Goal: Task Accomplishment & Management: Complete application form

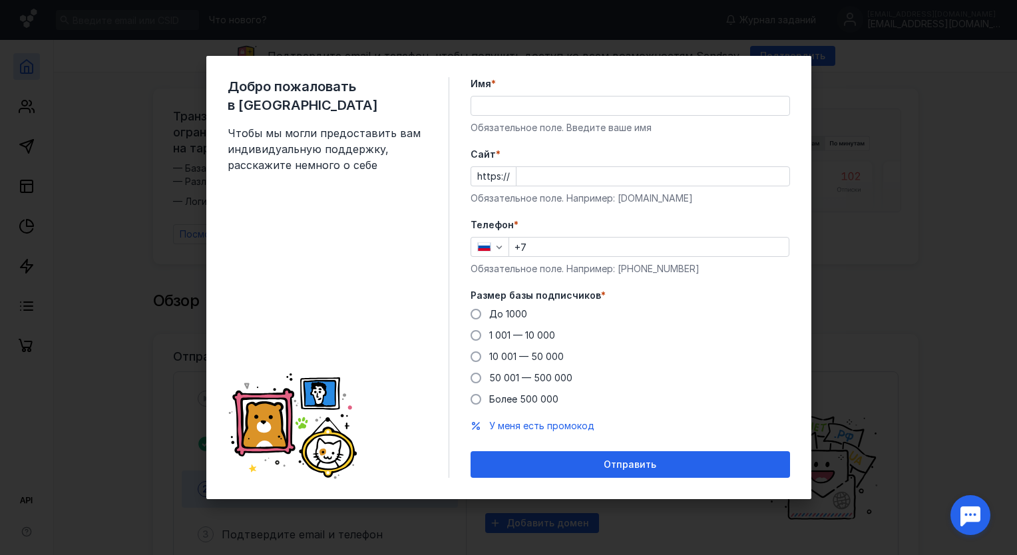
click at [512, 103] on input "Имя *" at bounding box center [630, 105] width 318 height 19
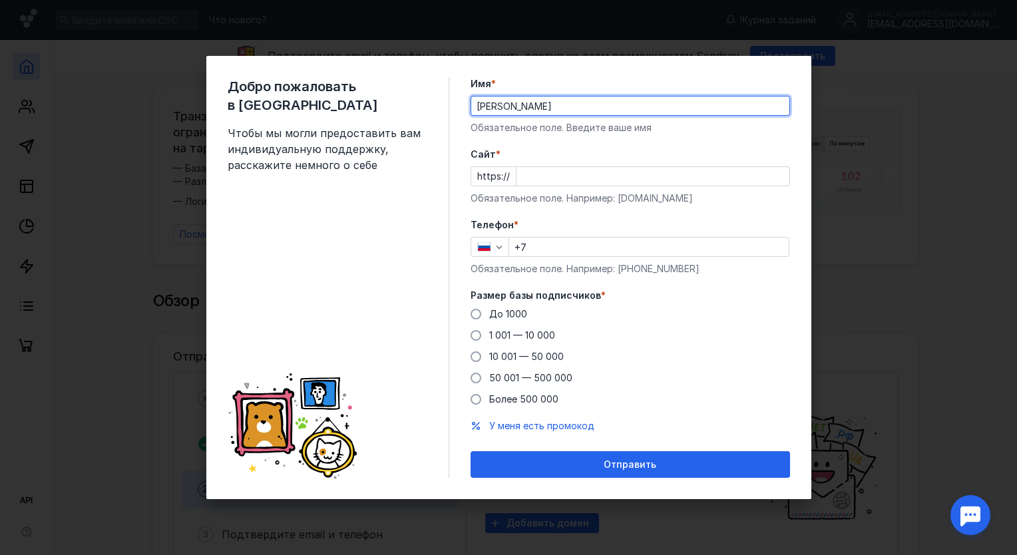
type input "[PERSON_NAME]"
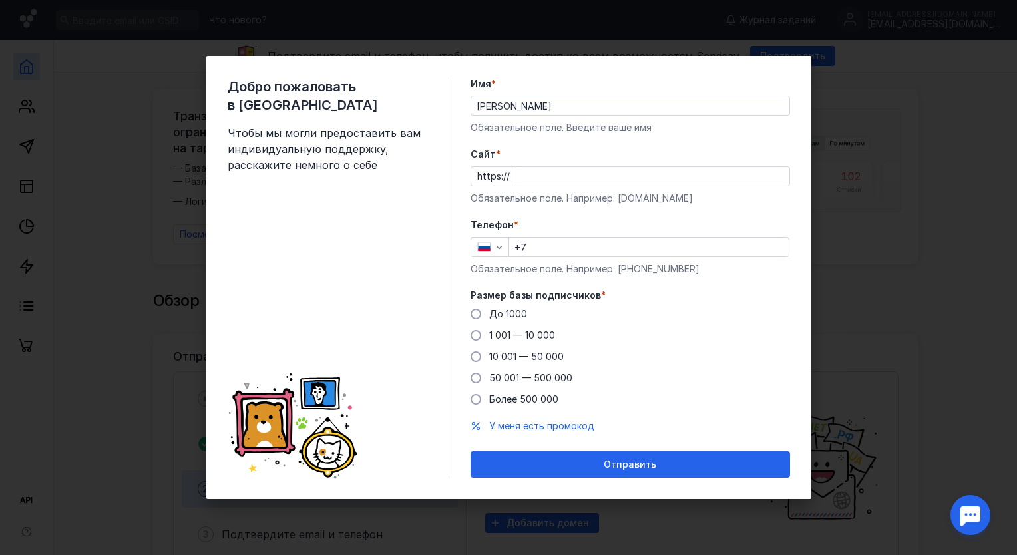
click at [775, 138] on form "Имя * [PERSON_NAME] Обязательное поле. Введите ваше имя [PERSON_NAME] * https:/…" at bounding box center [629, 277] width 319 height 401
click at [558, 176] on input "Cайт *" at bounding box center [652, 176] width 273 height 19
type input "[DOMAIN_NAME]"
click at [539, 249] on input "+7" at bounding box center [648, 247] width 279 height 19
click at [571, 243] on input "+7" at bounding box center [648, 247] width 279 height 19
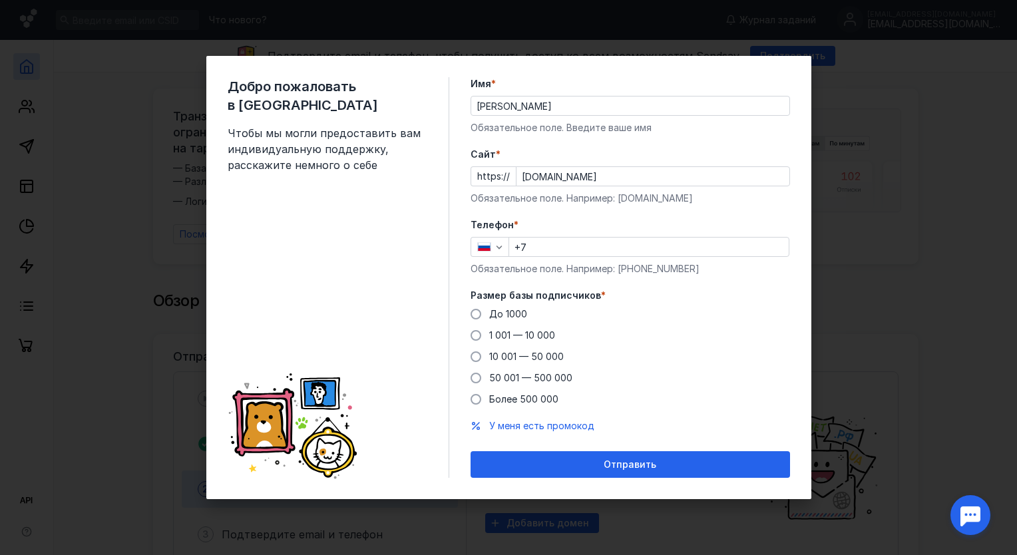
click at [683, 216] on form "Имя * [PERSON_NAME] Обязательное поле. Введите ваше имя [PERSON_NAME] * https:/…" at bounding box center [629, 277] width 319 height 401
click at [564, 254] on input "+7" at bounding box center [648, 247] width 279 height 19
type input "[PHONE_NUMBER]"
click at [477, 336] on span at bounding box center [475, 335] width 11 height 11
click at [0, 0] on input "1 001 — 10 000" at bounding box center [0, 0] width 0 height 0
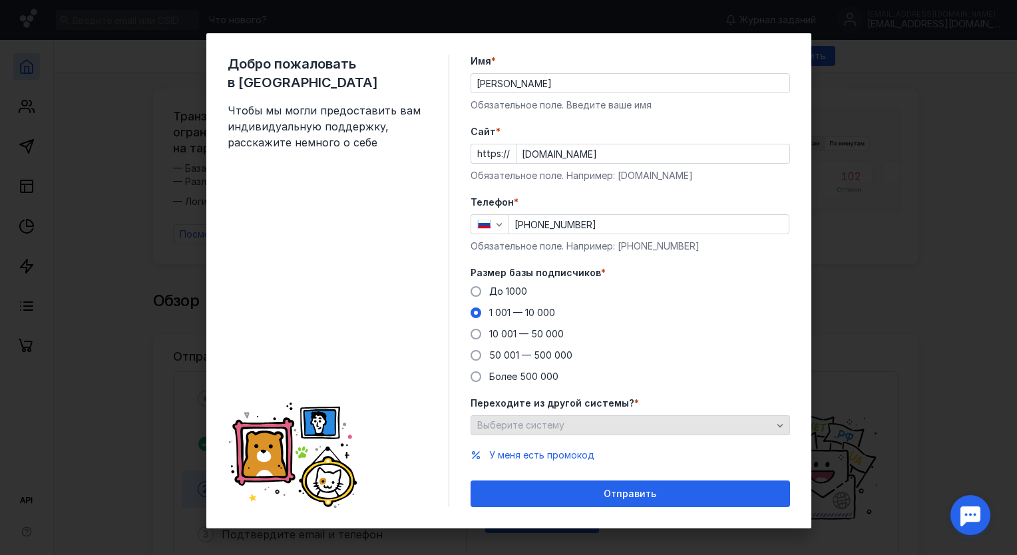
click at [597, 422] on div "Выберите систему" at bounding box center [624, 425] width 301 height 11
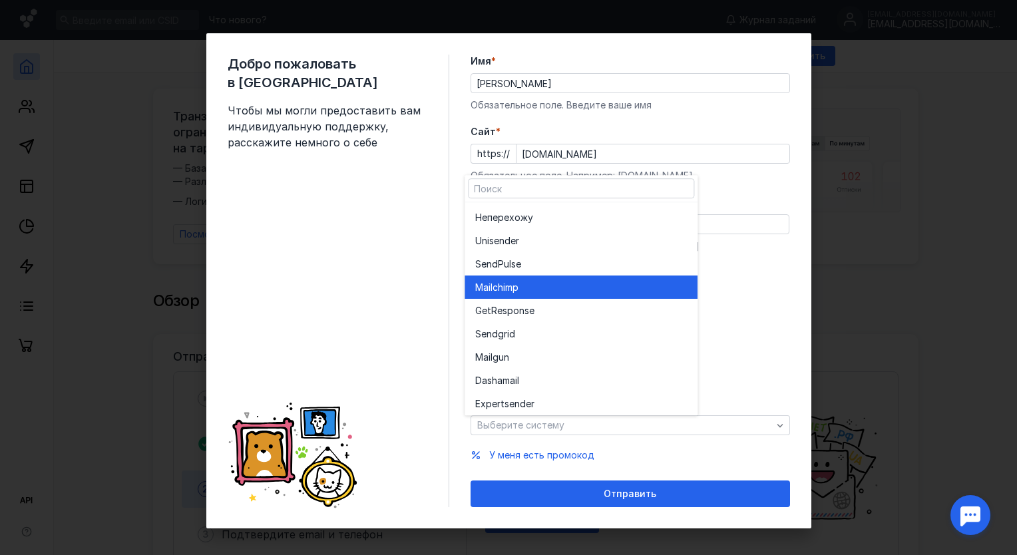
click at [583, 291] on div "Mailchim p" at bounding box center [581, 287] width 212 height 13
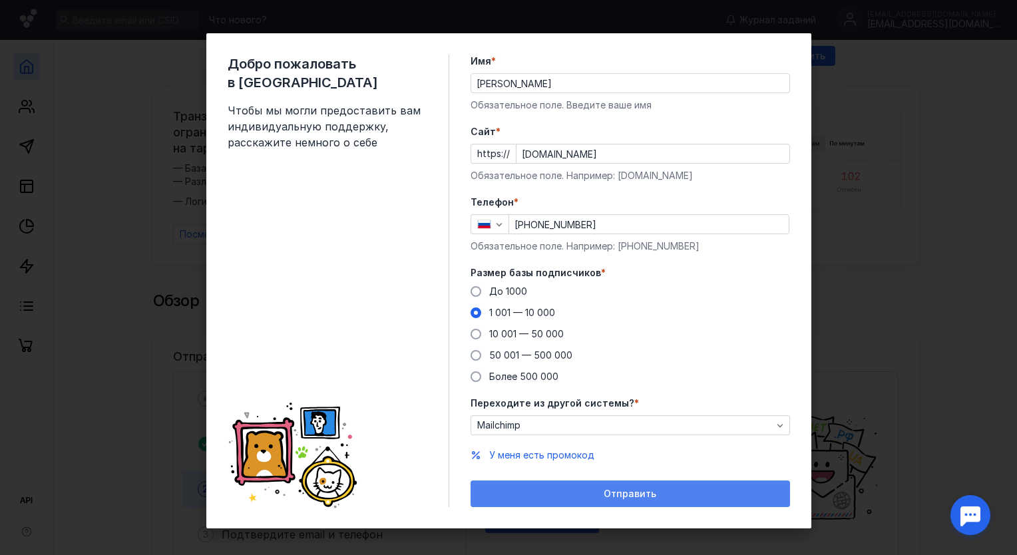
click at [631, 498] on span "Отправить" at bounding box center [629, 493] width 53 height 11
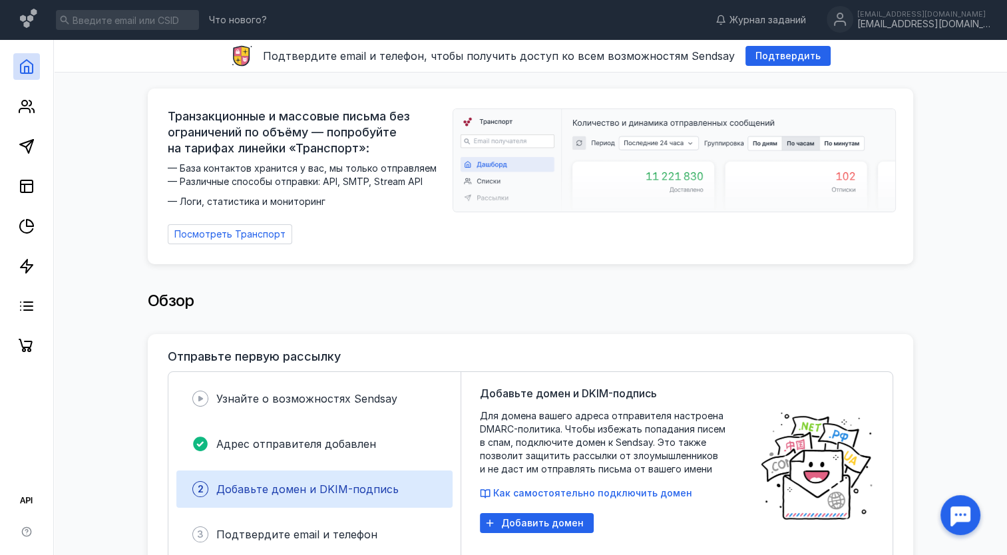
click at [354, 299] on div "Обзор" at bounding box center [530, 300] width 765 height 27
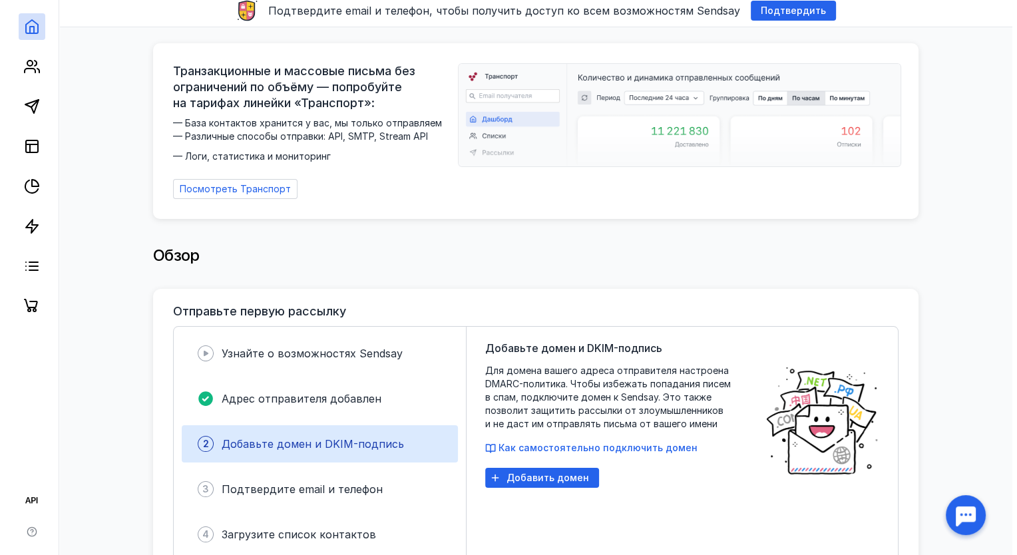
scroll to position [67, 0]
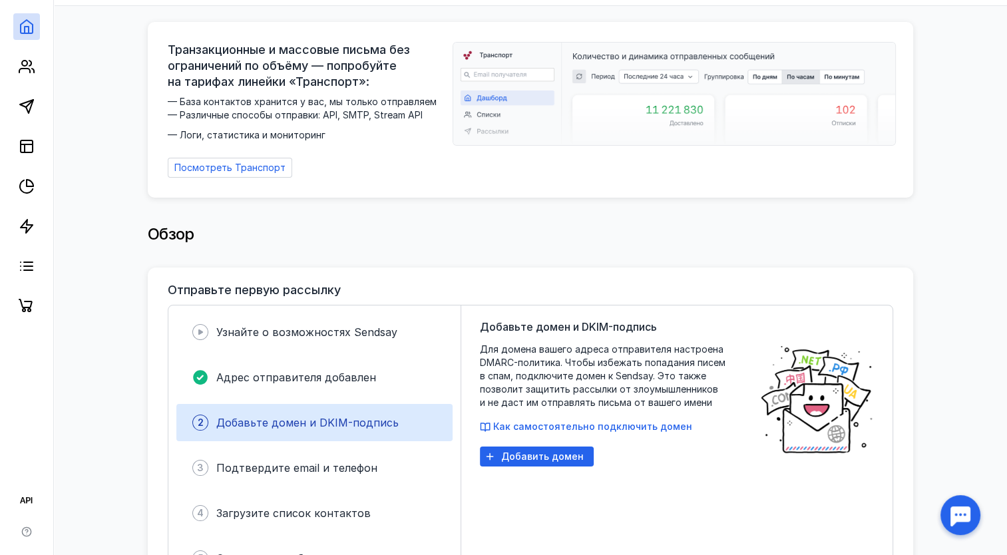
click at [314, 421] on span "Добавьте домен и DKIM-подпись" at bounding box center [307, 422] width 182 height 13
click at [538, 451] on span "Добавить домен" at bounding box center [542, 456] width 82 height 11
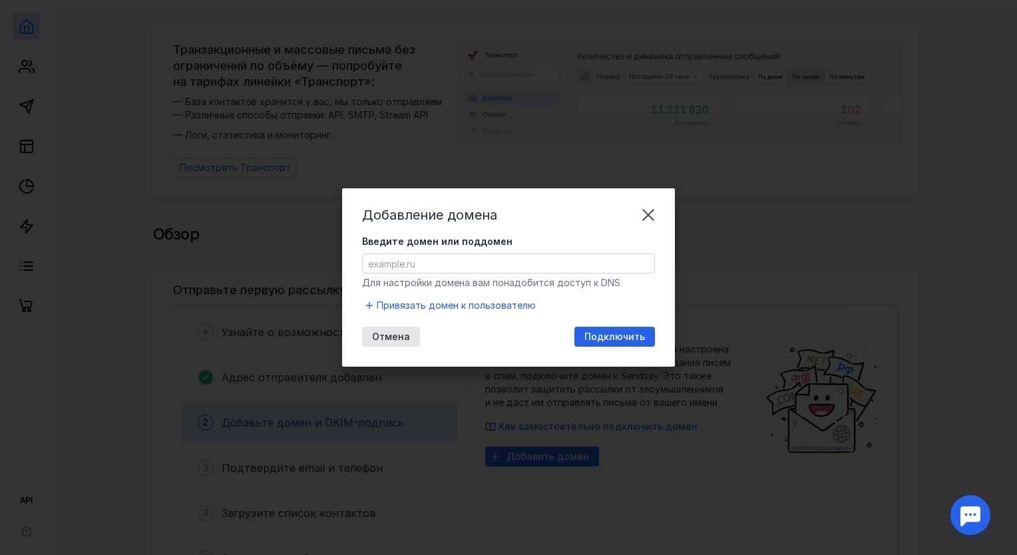
click at [429, 264] on input "Введите домен или поддомен" at bounding box center [508, 263] width 291 height 19
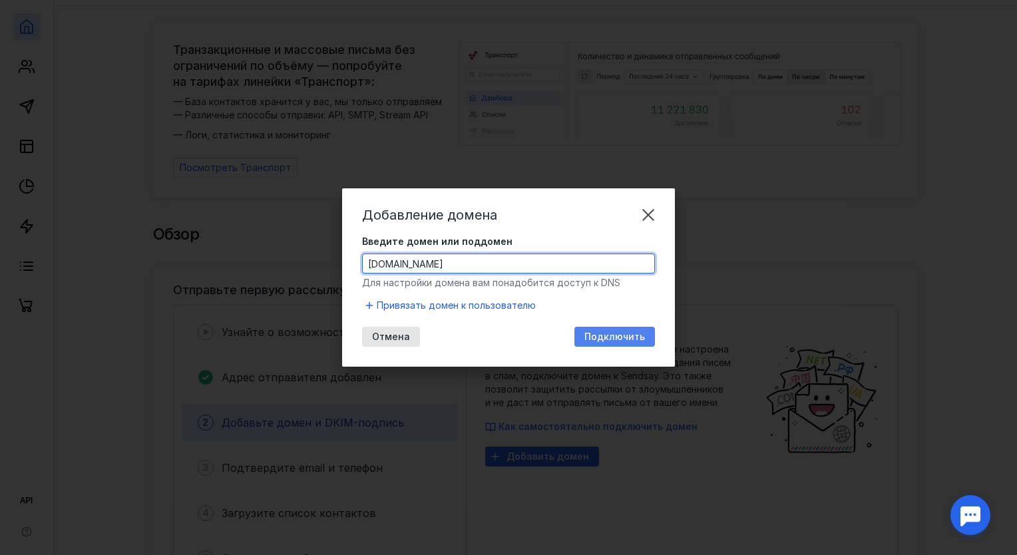
type input "[DOMAIN_NAME]"
click at [617, 331] on span "Подключить" at bounding box center [614, 336] width 61 height 11
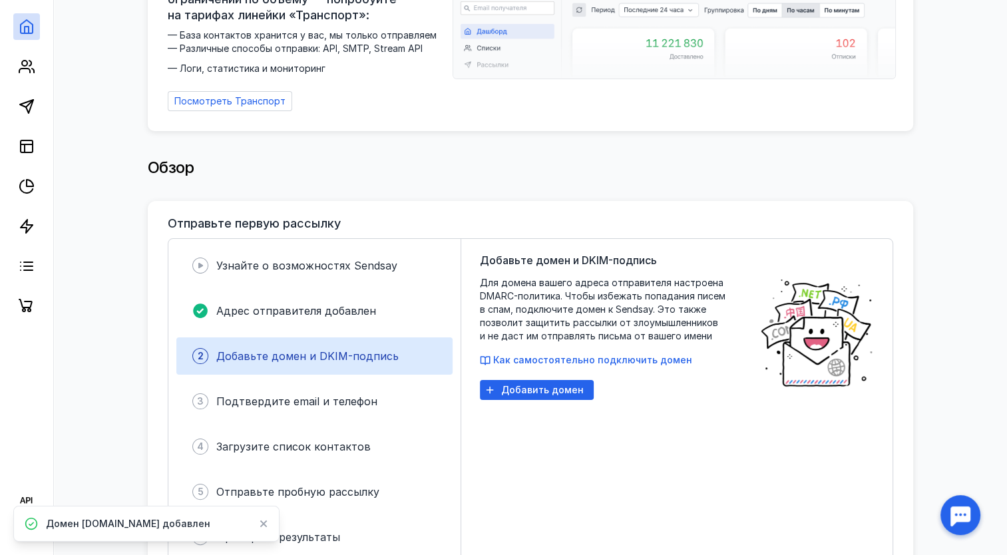
scroll to position [200, 0]
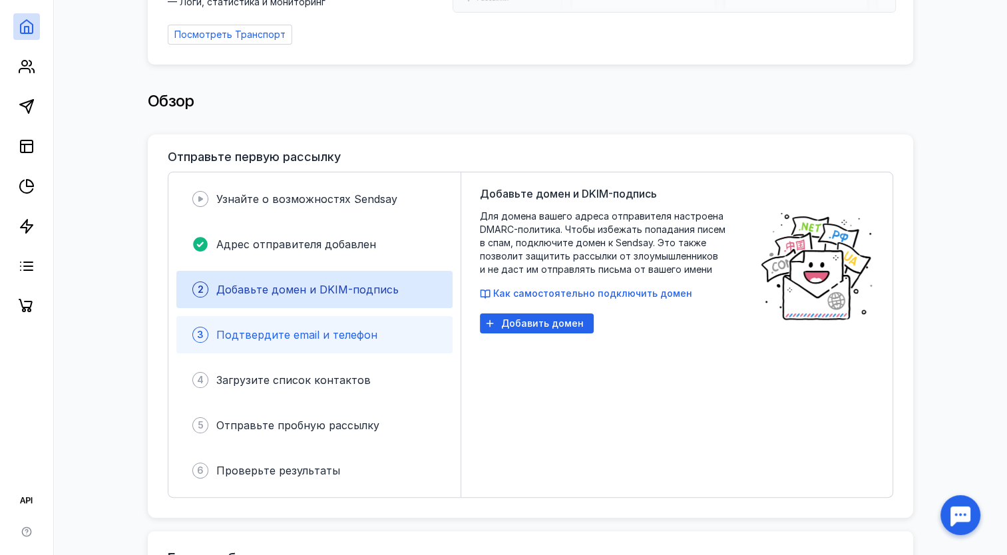
click at [322, 329] on span "Подтвердите email и телефон" at bounding box center [296, 334] width 161 height 13
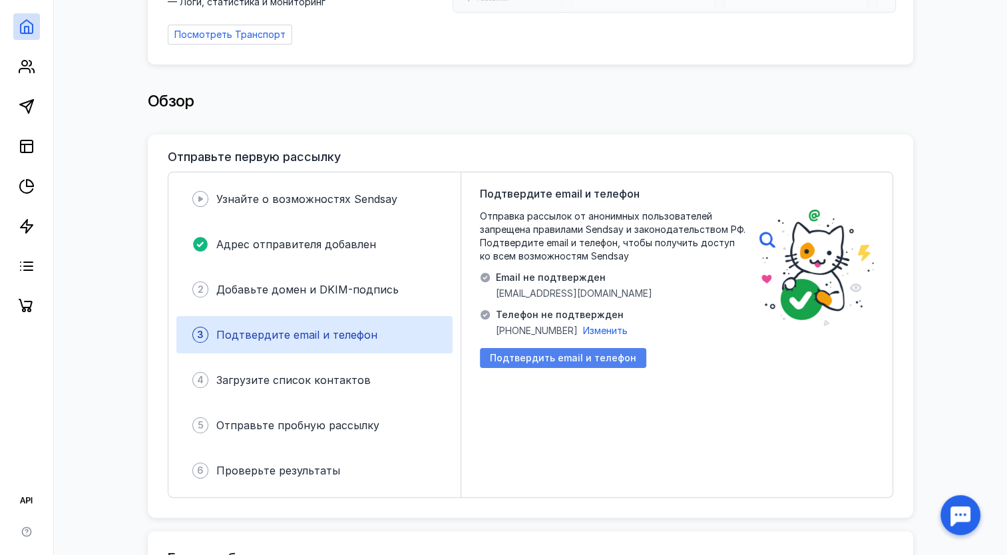
click at [569, 356] on span "Подтвердить email и телефон" at bounding box center [563, 358] width 146 height 11
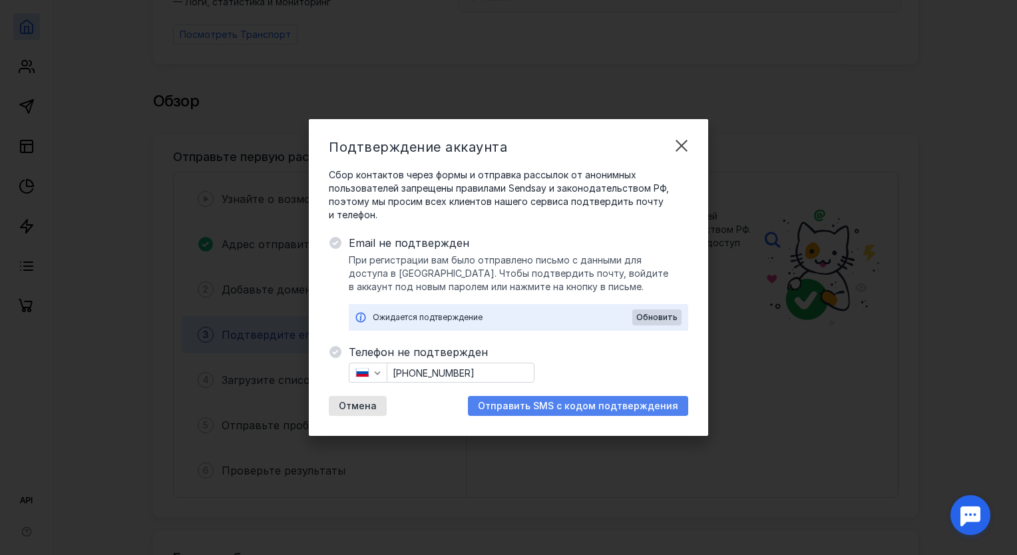
click at [615, 403] on span "Отправить SMS с кодом подтверждения" at bounding box center [578, 406] width 200 height 11
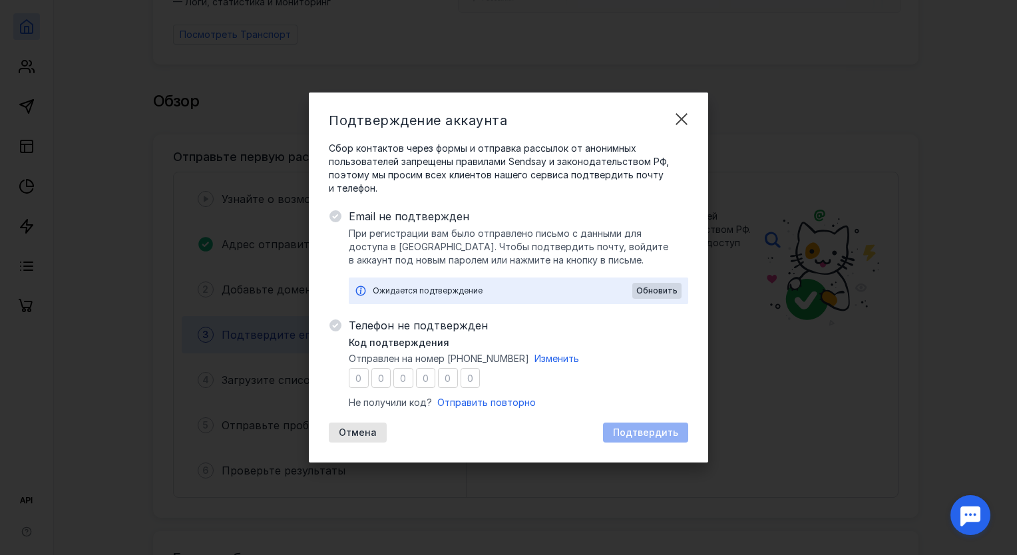
type input "3"
type input "9"
type input "3"
type input "0"
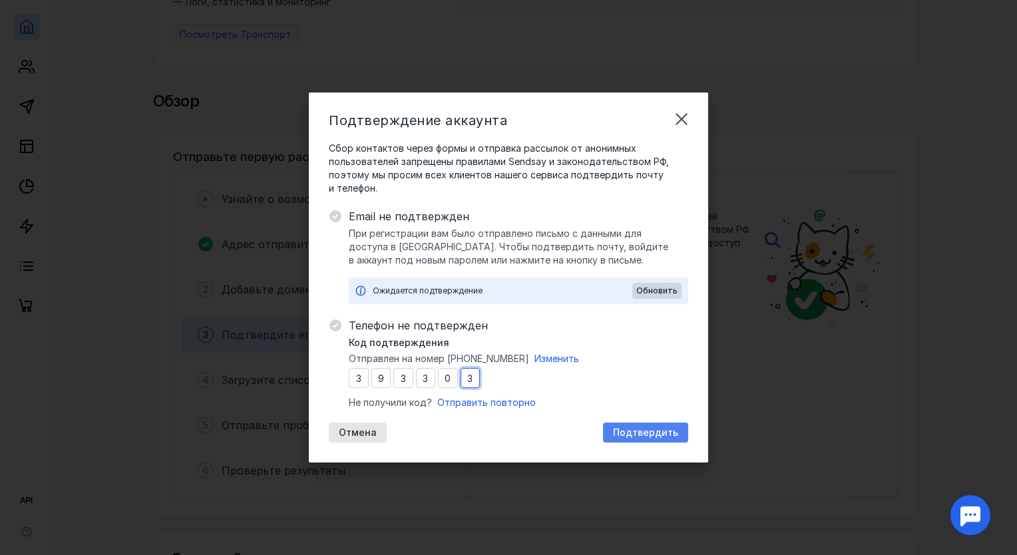
type input "3"
click at [657, 430] on span "Подтвердить" at bounding box center [645, 432] width 65 height 11
